Goal: Task Accomplishment & Management: Use online tool/utility

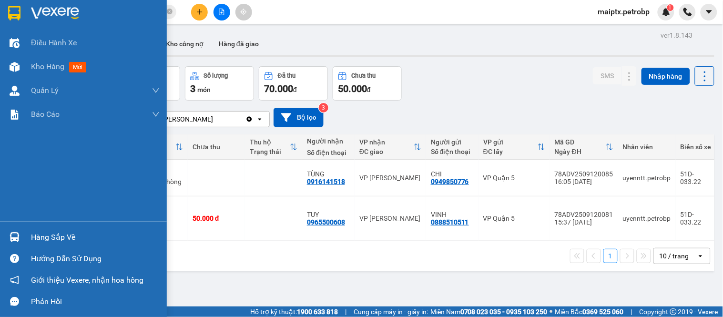
click at [26, 241] on div "Hàng sắp về" at bounding box center [83, 237] width 167 height 21
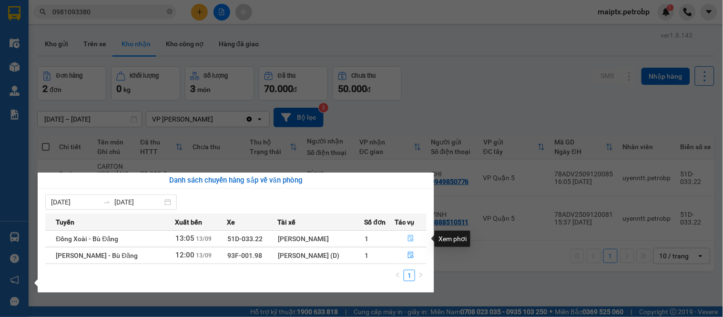
click at [409, 239] on icon "file-done" at bounding box center [411, 238] width 7 height 7
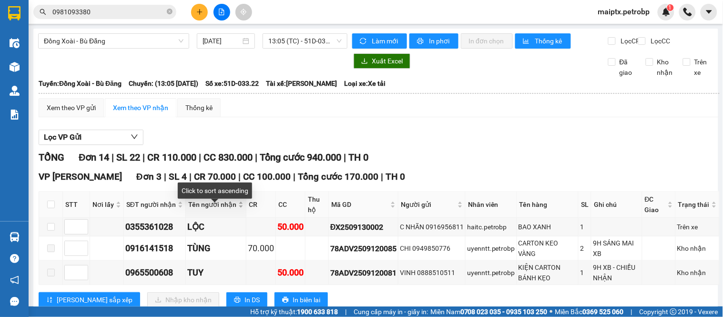
scroll to position [159, 0]
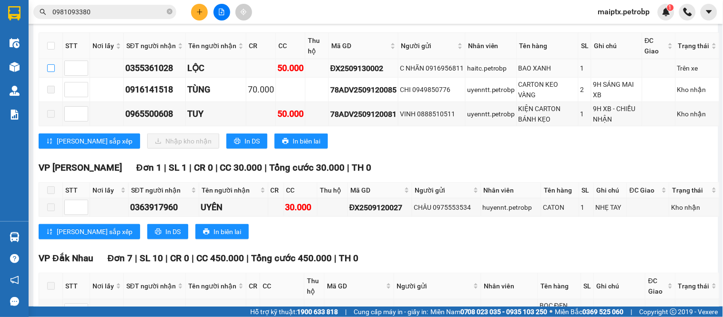
click at [50, 72] on input "checkbox" at bounding box center [51, 68] width 8 height 8
checkbox input "true"
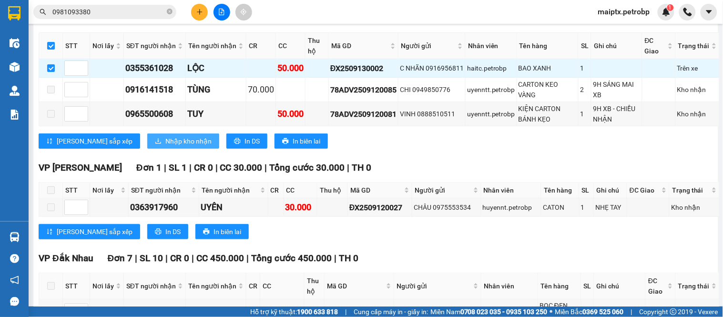
click at [165, 146] on span "Nhập kho nhận" at bounding box center [188, 141] width 46 height 10
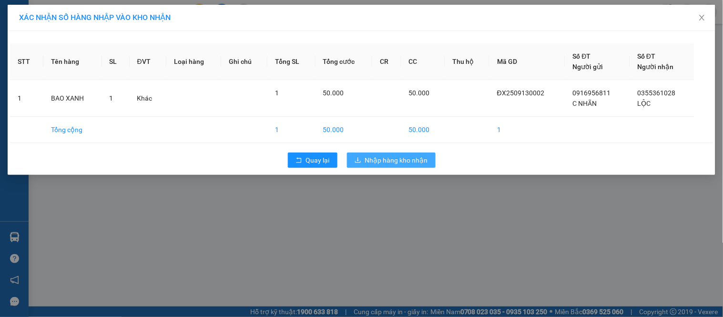
click at [387, 164] on span "Nhập hàng kho nhận" at bounding box center [396, 160] width 63 height 10
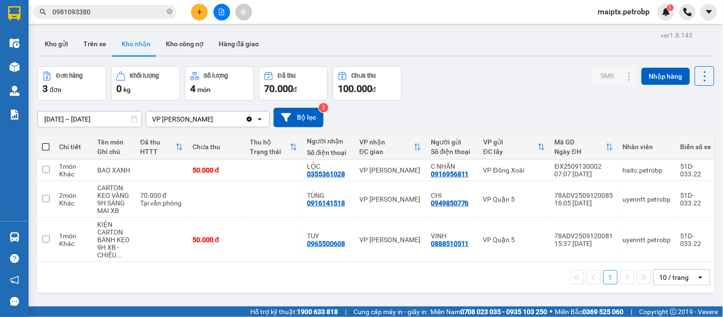
click at [146, 286] on div "1 10 / trang open" at bounding box center [376, 277] width 670 height 16
drag, startPoint x: 349, startPoint y: 171, endPoint x: 306, endPoint y: 178, distance: 43.1
click at [306, 178] on td "LỘC 0355361028" at bounding box center [328, 170] width 52 height 21
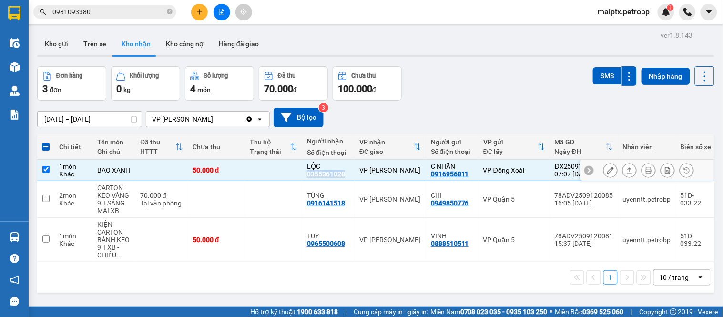
copy div "0355361028"
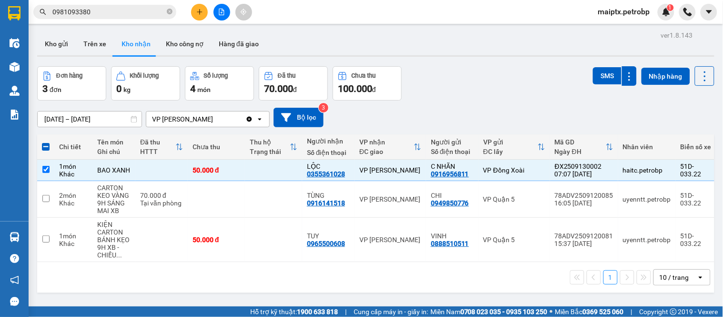
click at [137, 157] on th "Đã thu HTTT" at bounding box center [161, 146] width 52 height 25
checkbox input "false"
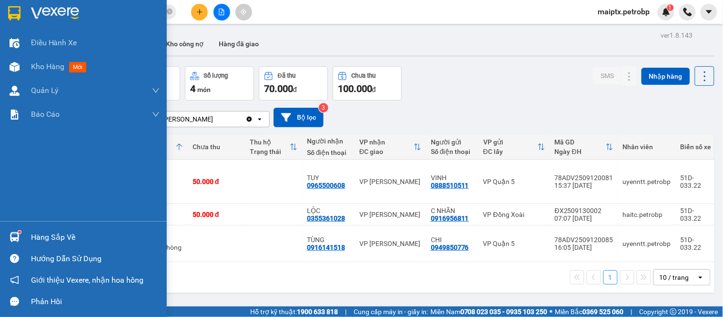
click at [18, 237] on img at bounding box center [15, 237] width 10 height 10
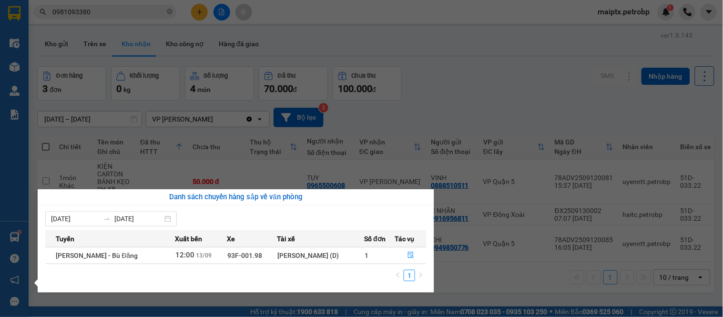
click at [440, 268] on section "Kết quả tìm kiếm ( 0 ) Bộ lọc No Data 0981093380 maiptx.petrobp 1 Điều hành xe …" at bounding box center [361, 158] width 723 height 317
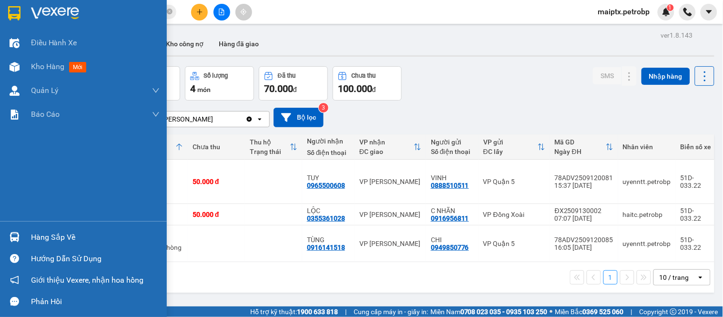
click at [84, 236] on div "Hàng sắp về" at bounding box center [95, 237] width 129 height 14
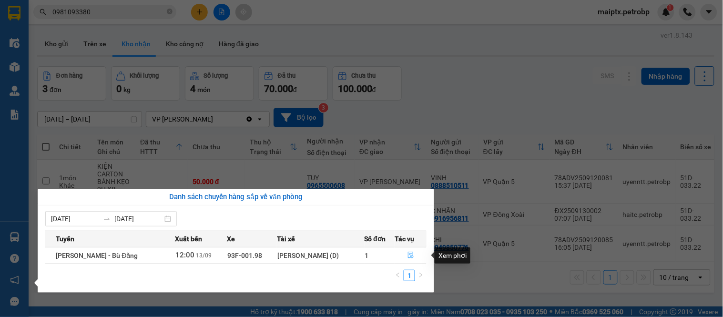
click at [408, 254] on icon "file-done" at bounding box center [411, 255] width 6 height 7
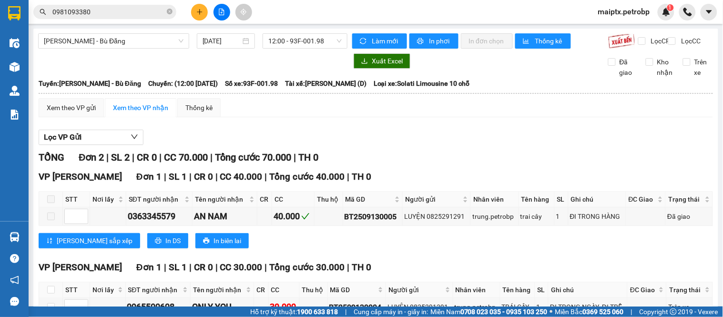
scroll to position [68, 0]
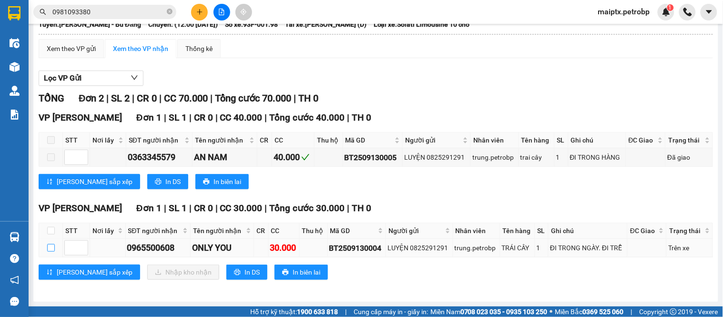
click at [50, 249] on input "checkbox" at bounding box center [51, 248] width 8 height 8
checkbox input "true"
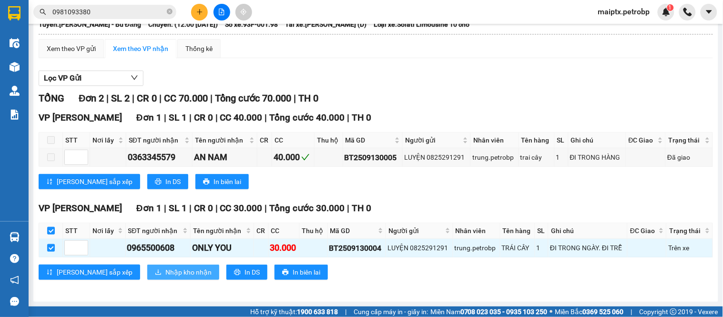
click at [165, 269] on span "Nhập kho nhận" at bounding box center [188, 272] width 46 height 10
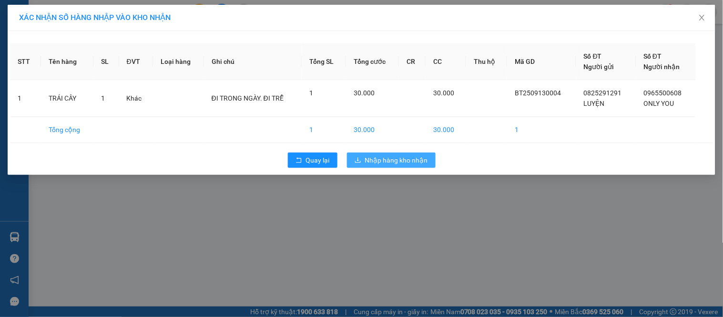
click at [387, 161] on span "Nhập hàng kho nhận" at bounding box center [396, 160] width 63 height 10
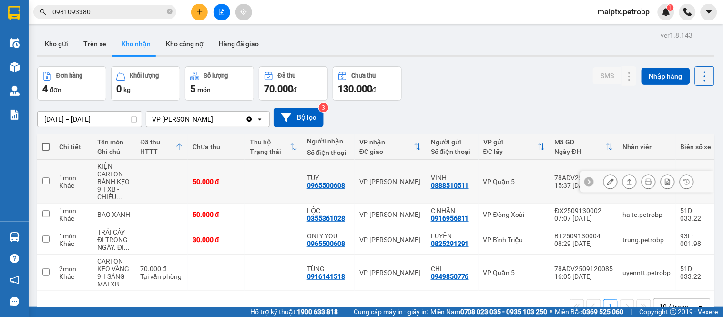
click at [608, 184] on icon at bounding box center [611, 181] width 7 height 7
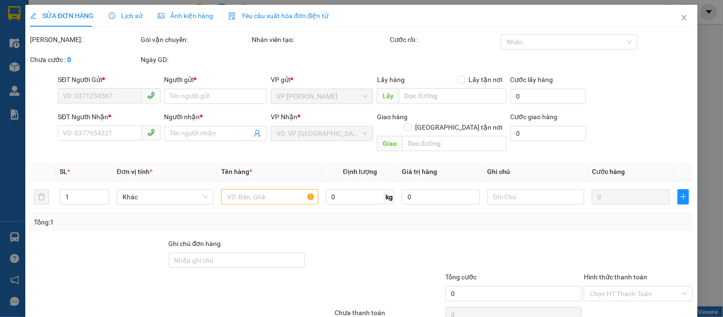
type input "0888510511"
type input "VINH"
type input "0965500608"
type input "TUY"
type input "50.000"
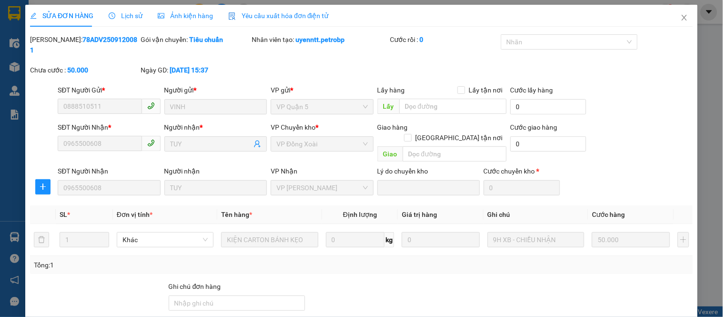
click at [78, 40] on b "78ADV2509120081" at bounding box center [83, 45] width 107 height 18
copy b "78ADV2509120081"
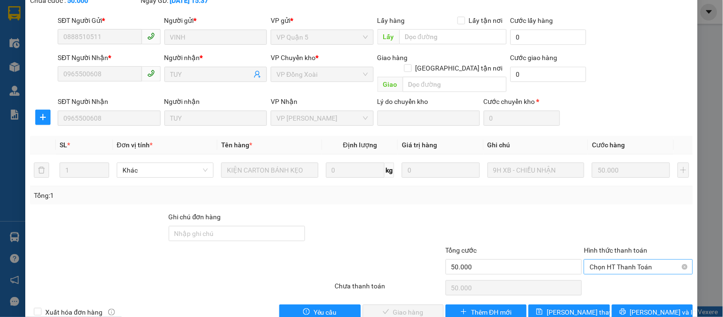
click at [652, 260] on span "Chọn HT Thanh Toán" at bounding box center [638, 267] width 97 height 14
click at [627, 267] on div "Tại văn phòng" at bounding box center [633, 265] width 96 height 10
type input "0"
click at [408, 307] on span "[PERSON_NAME] và Giao hàng" at bounding box center [427, 312] width 92 height 10
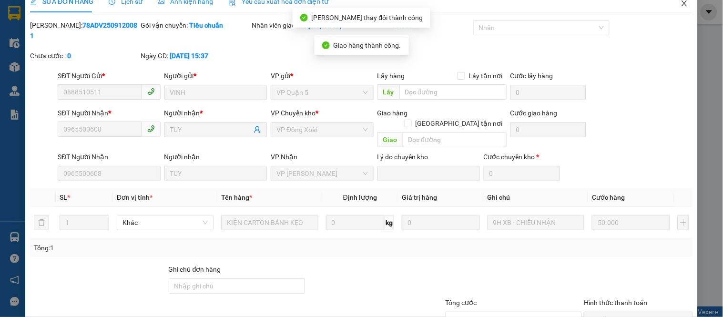
scroll to position [0, 0]
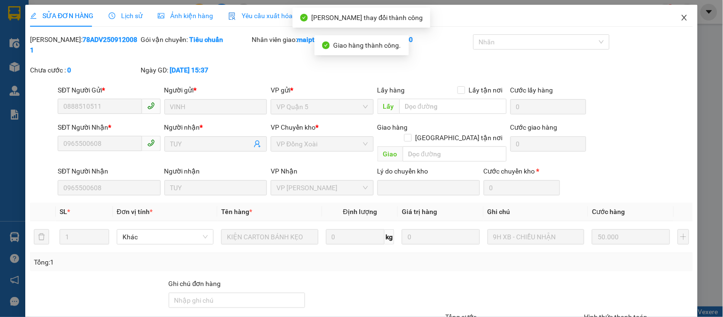
click at [681, 17] on icon "close" at bounding box center [685, 18] width 8 height 8
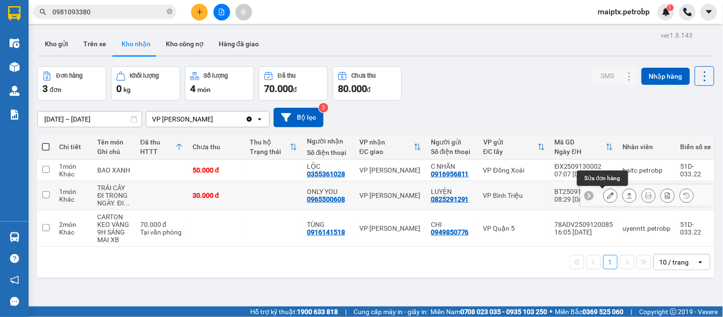
click at [608, 196] on icon at bounding box center [611, 195] width 7 height 7
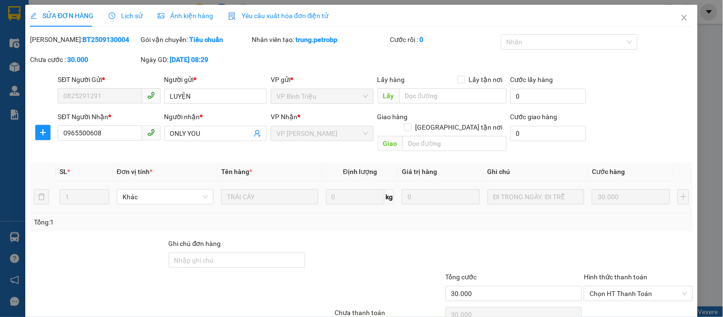
click at [82, 31] on div "SỬA ĐƠN HÀNG Lịch sử Ảnh kiện hàng Yêu cầu xuất hóa đơn điện tử Total Paid Fee …" at bounding box center [361, 176] width 663 height 342
copy b "BT2509130004"
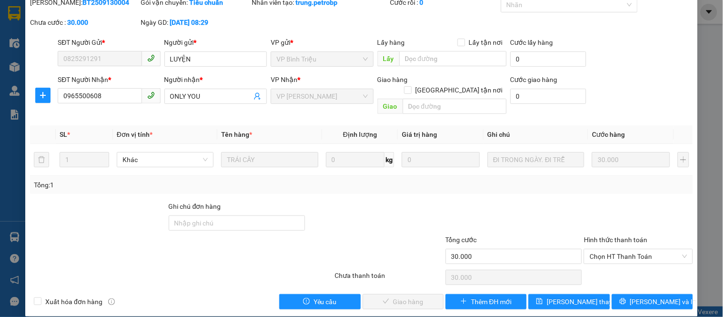
click at [616, 254] on div "Hình thức thanh toán Chọn HT Thanh Toán" at bounding box center [638, 251] width 109 height 33
click at [612, 249] on span "Chọn HT Thanh Toán" at bounding box center [638, 256] width 97 height 14
click at [601, 268] on div "Tại văn phòng" at bounding box center [633, 265] width 96 height 10
type input "0"
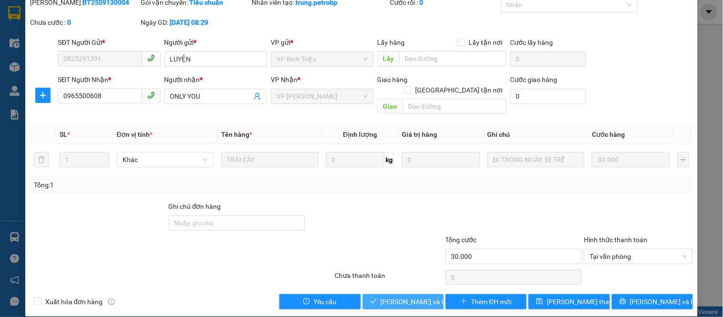
click at [389, 297] on span "[PERSON_NAME] và Giao hàng" at bounding box center [427, 302] width 92 height 10
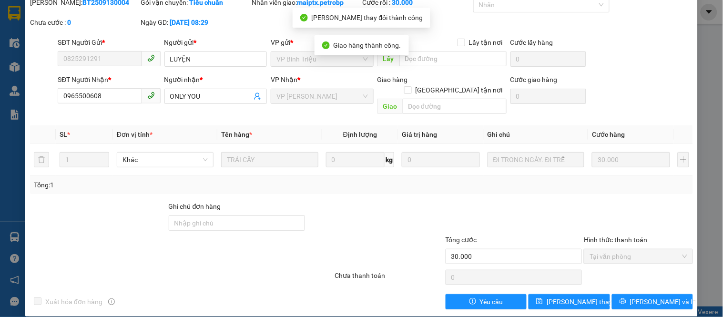
scroll to position [0, 0]
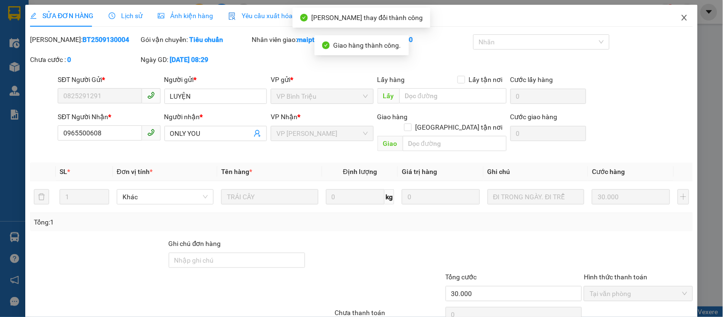
click at [682, 19] on icon "close" at bounding box center [684, 18] width 5 height 6
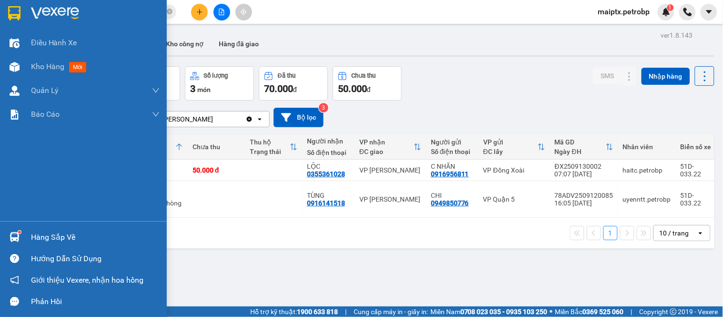
click at [10, 232] on img at bounding box center [15, 237] width 10 height 10
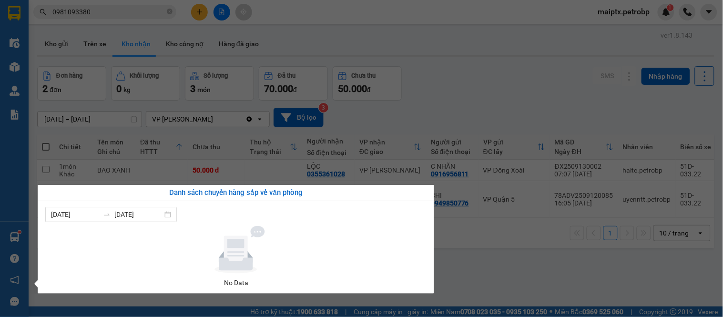
click at [504, 254] on section "Kết quả tìm kiếm ( 0 ) Bộ lọc No Data 0981093380 maiptx.petrobp 1 Điều hành xe …" at bounding box center [361, 158] width 723 height 317
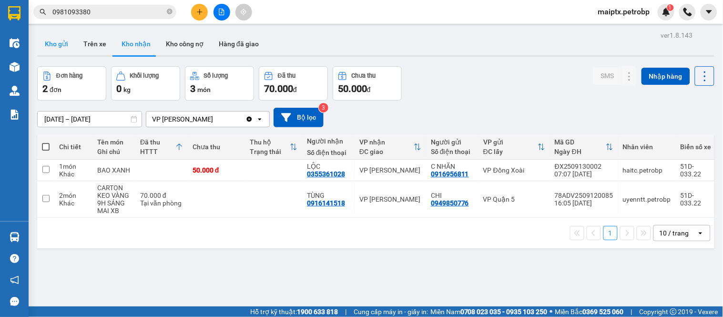
click at [62, 42] on button "Kho gửi" at bounding box center [56, 43] width 39 height 23
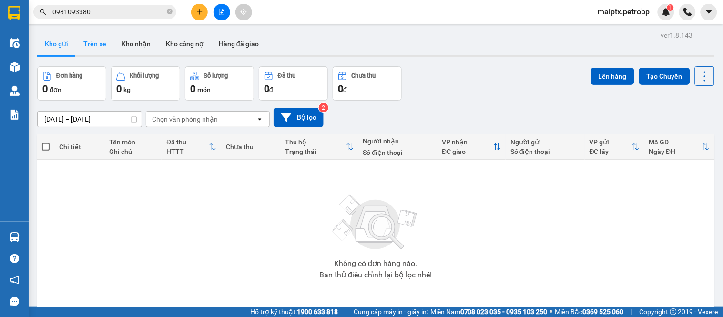
click at [88, 41] on button "Trên xe" at bounding box center [95, 43] width 38 height 23
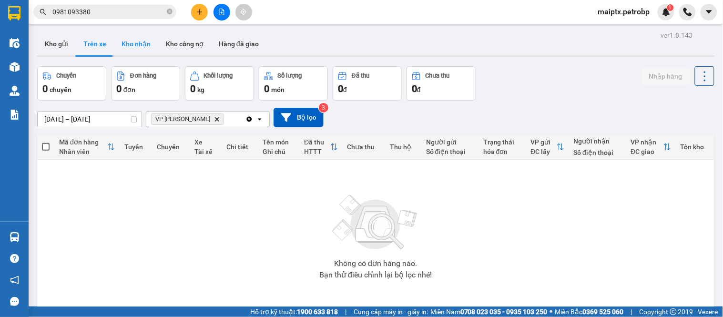
click at [131, 43] on button "Kho nhận" at bounding box center [136, 43] width 44 height 23
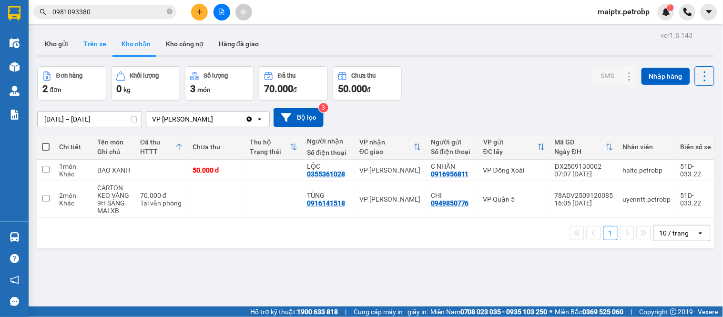
click at [99, 44] on button "Trên xe" at bounding box center [95, 43] width 38 height 23
type input "[DATE] – [DATE]"
